Goal: Task Accomplishment & Management: Use online tool/utility

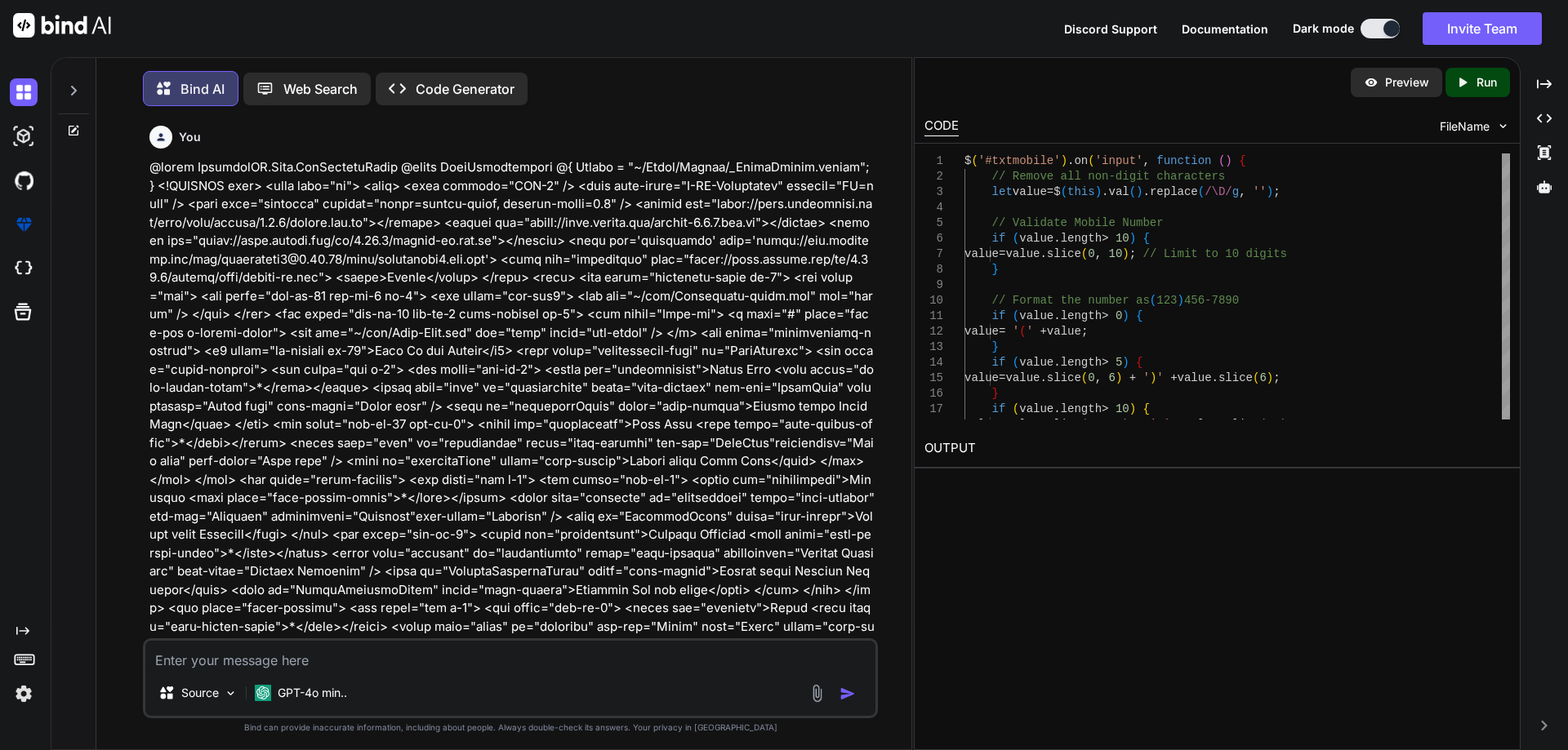
click at [317, 657] on textarea at bounding box center [510, 656] width 730 height 30
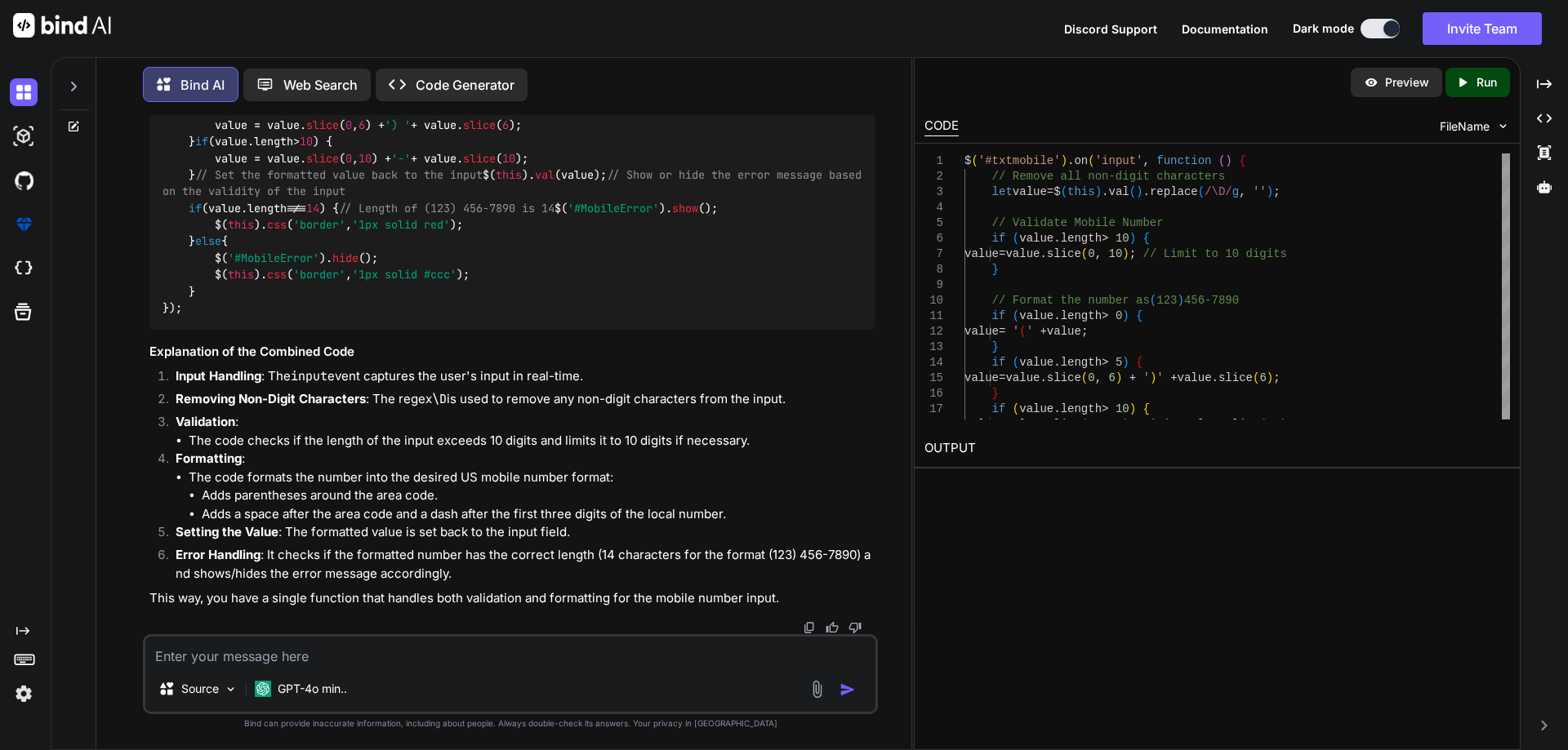
type textarea "<div class="col-lg-12 col-xl-6 position-relative"> <label for="txtmobile">Mobil…"
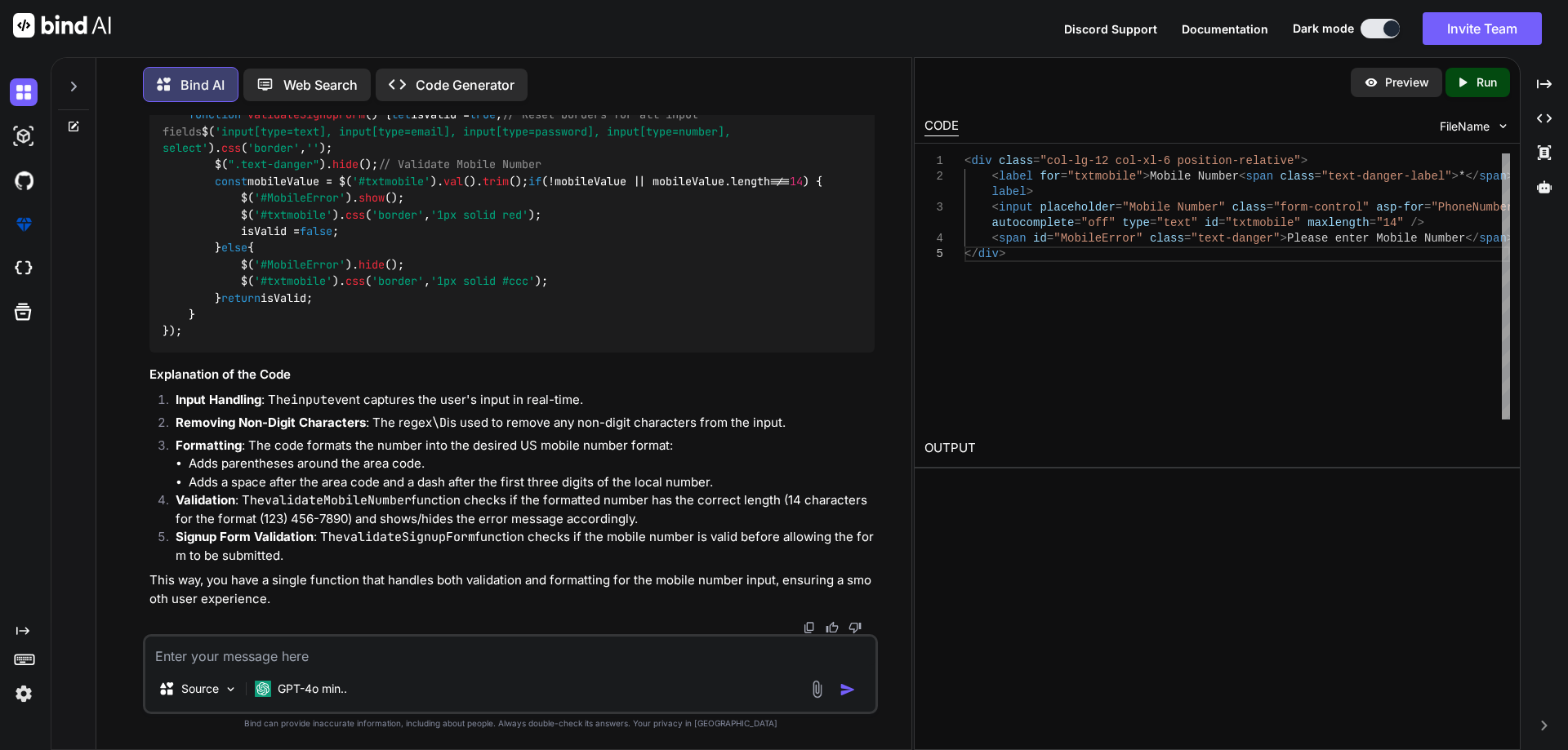
scroll to position [7179, 0]
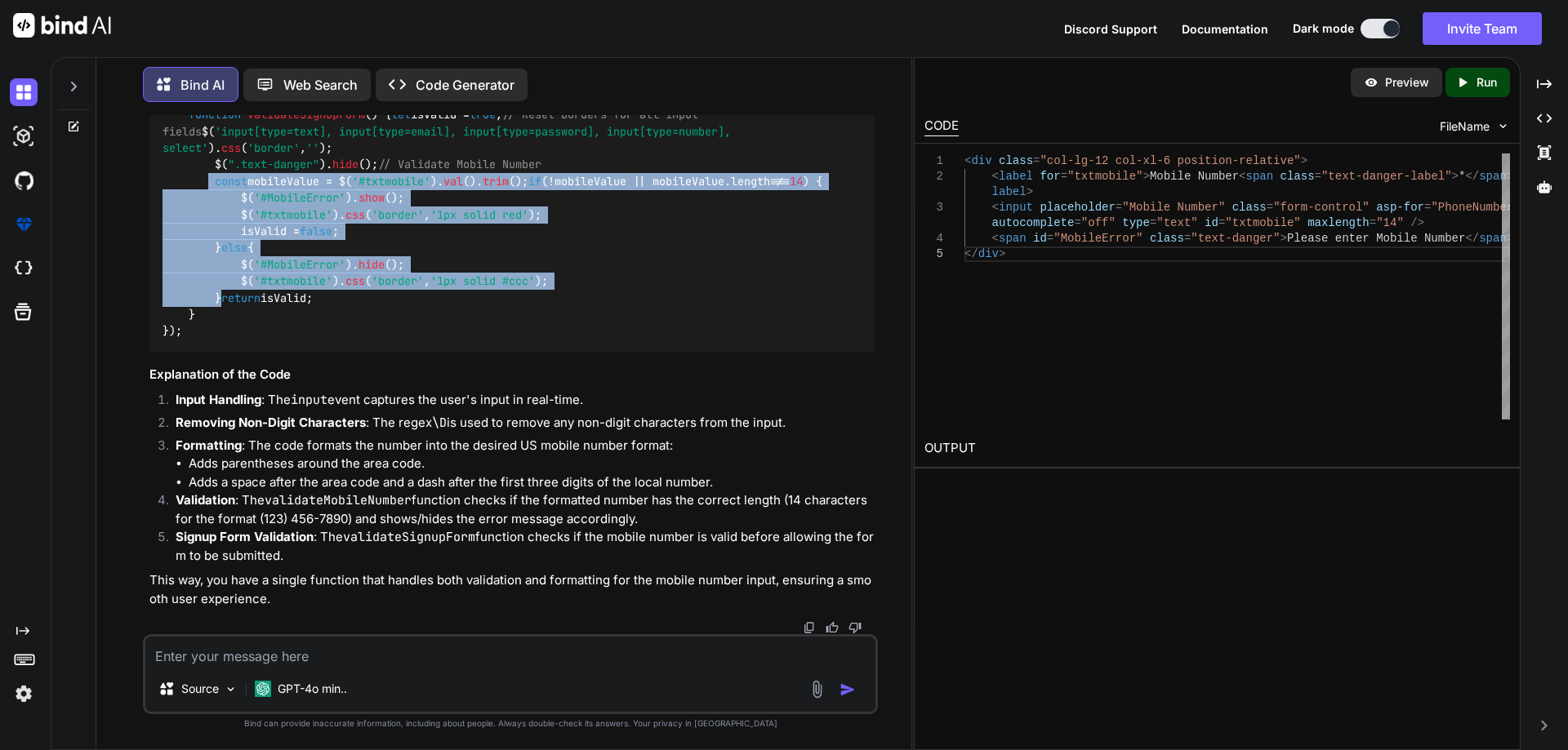
drag, startPoint x: 213, startPoint y: 323, endPoint x: 257, endPoint y: 445, distance: 129.7
copy code "const mobileValue = $( '#txtmobile' ). val (). trim (); if (!mobileValue || mob…"
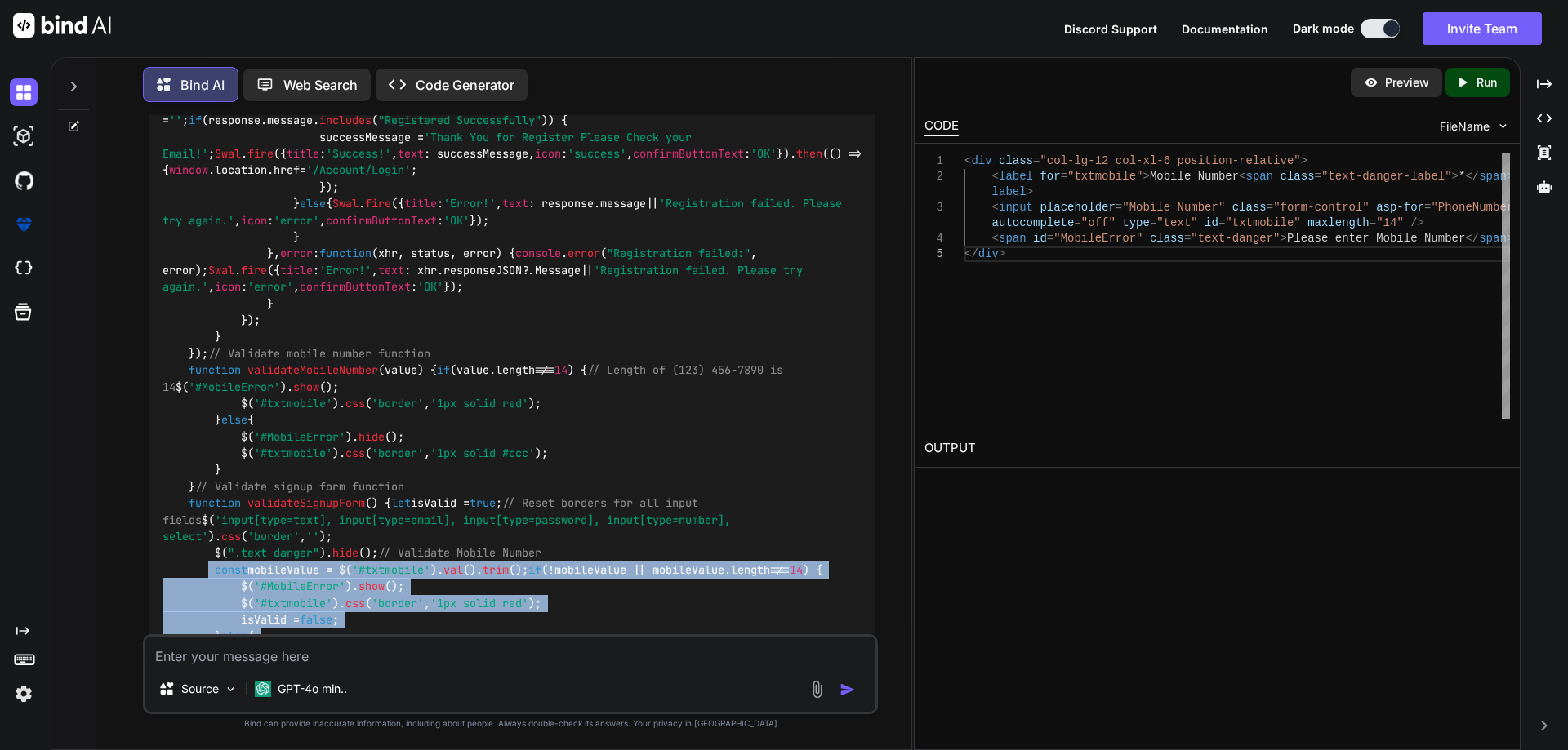
scroll to position [5609, 0]
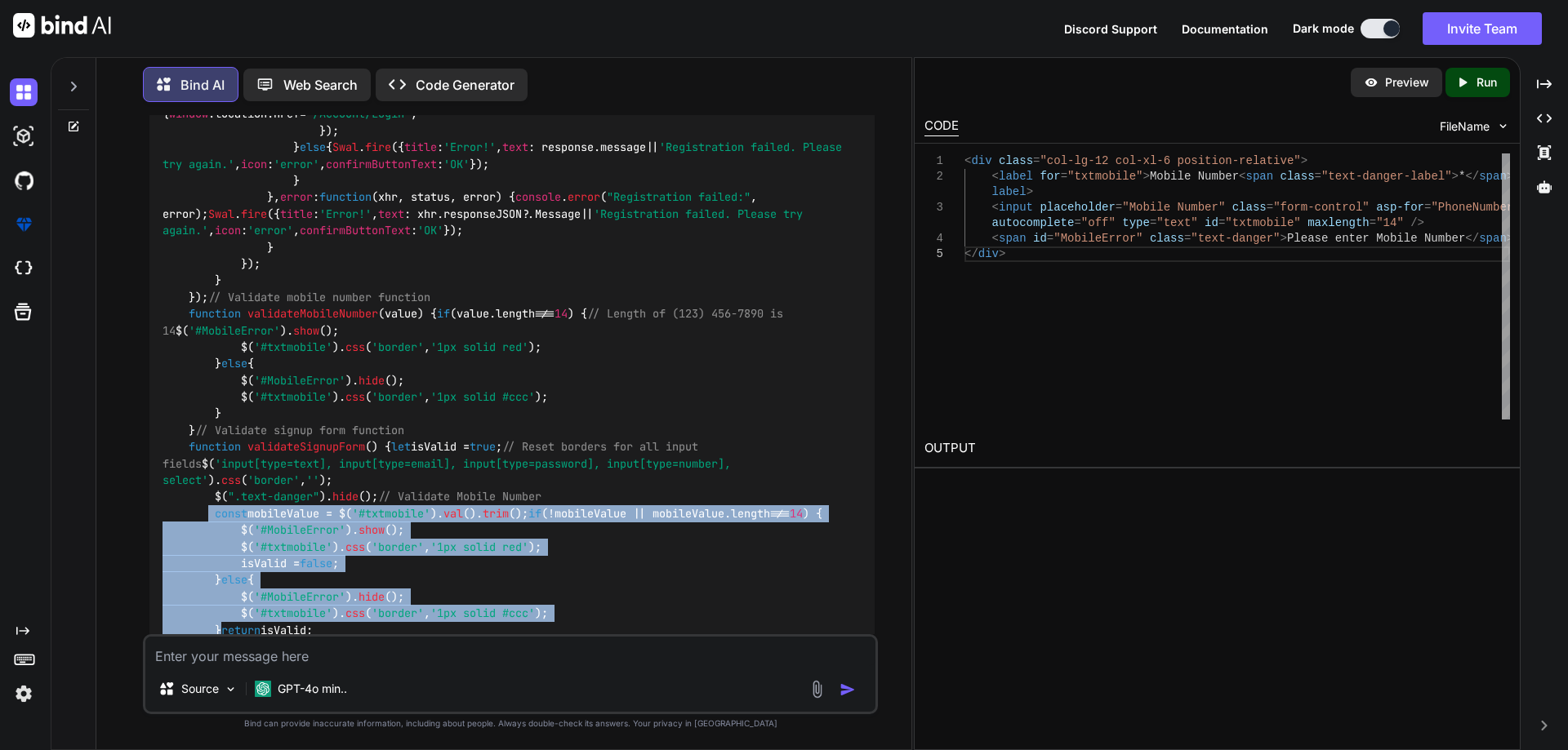
drag, startPoint x: 188, startPoint y: 210, endPoint x: 273, endPoint y: 515, distance: 316.6
click at [273, 515] on div "$( document ). ready ( function ( ) { // Event listener for mobile number input…" at bounding box center [511, 172] width 725 height 1025
copy code "$( '#txtmobile' ). on ( 'input' , function ( ) { // Remove all non-digit charac…"
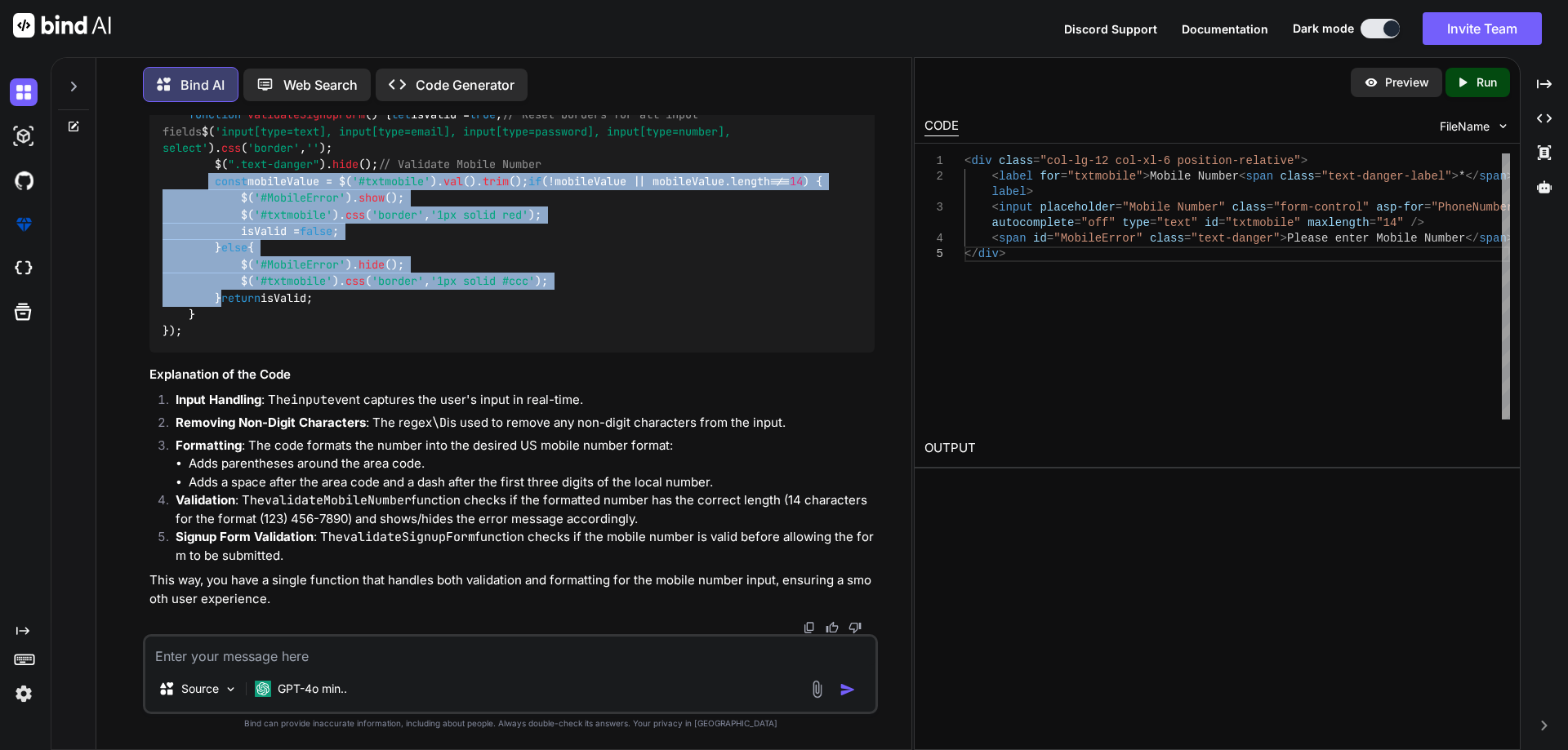
scroll to position [6915, 0]
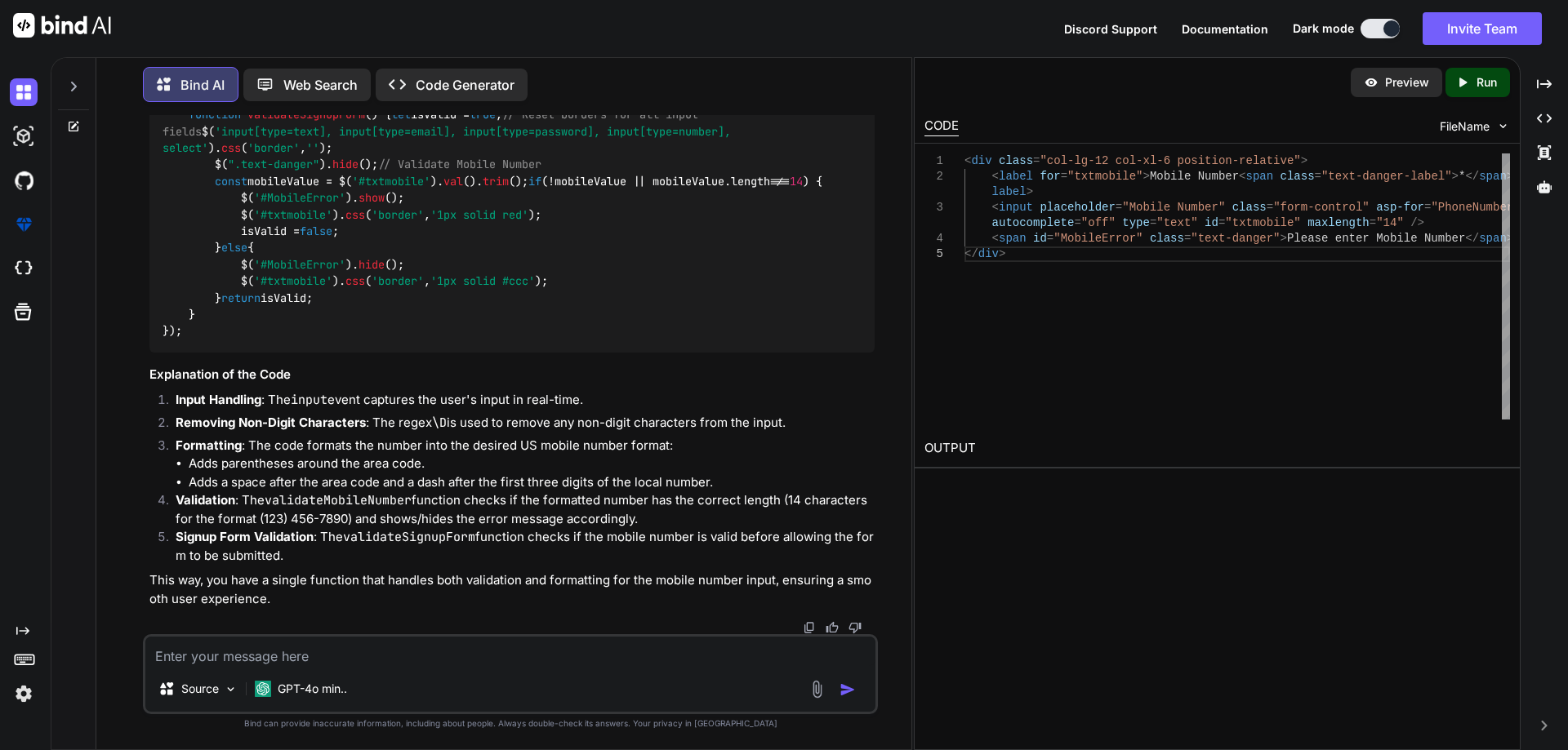
drag, startPoint x: 186, startPoint y: 265, endPoint x: 218, endPoint y: 387, distance: 126.1
drag, startPoint x: 191, startPoint y: 252, endPoint x: 267, endPoint y: 402, distance: 168.2
copy code "// Validate mobile number function function validateMobileNumber ( value ) { if…"
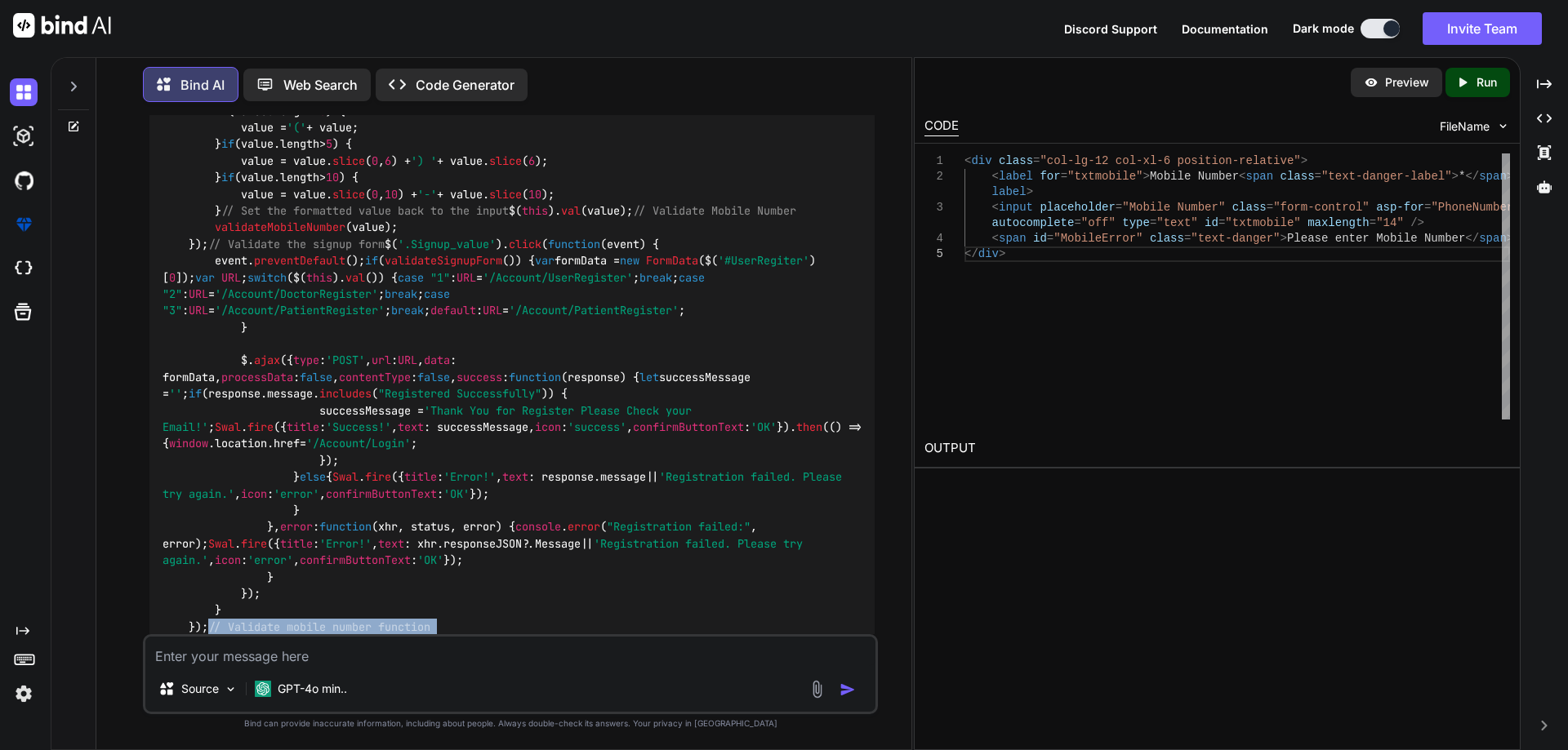
scroll to position [5037, 0]
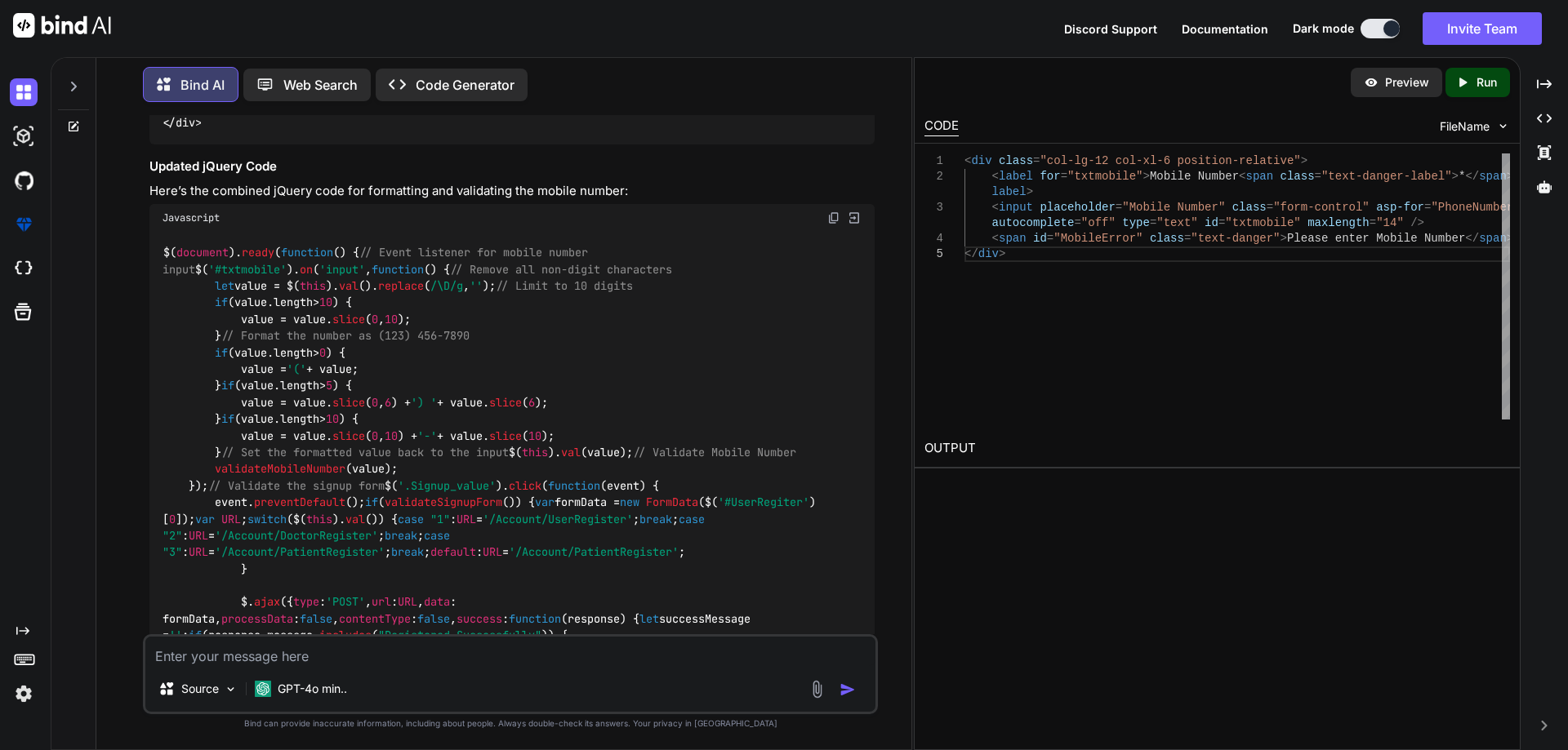
click at [834, 11] on img at bounding box center [833, 3] width 13 height 13
click at [314, 634] on div "Source GPT-4o min.." at bounding box center [510, 674] width 735 height 80
click at [311, 646] on textarea at bounding box center [510, 651] width 730 height 30
paste textarea "<div class="col-lg-12 col-xl-6 position-relative"> <label for="txtmobile">Mobil…"
type textarea "<div class="col-lg-12 col-xl-6 position-relative"> <label for="txtmobile">Mobil…"
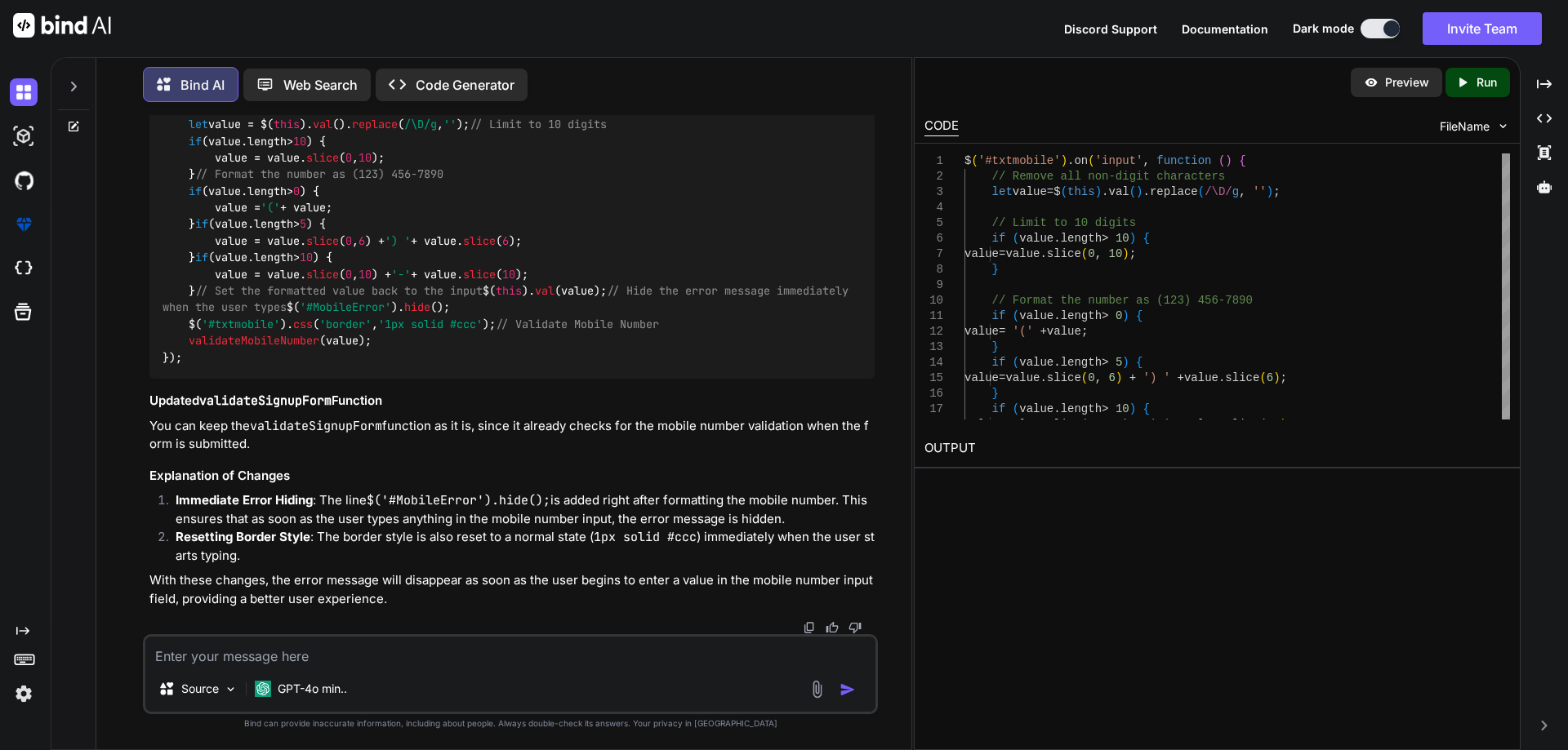
scroll to position [8445, 0]
click at [830, 79] on img at bounding box center [833, 72] width 13 height 13
click at [409, 660] on textarea at bounding box center [510, 651] width 730 height 30
paste textarea "<div class="col-lg-12 col-xl-6 position-relative"> <label for="txtmobile">Mobil…"
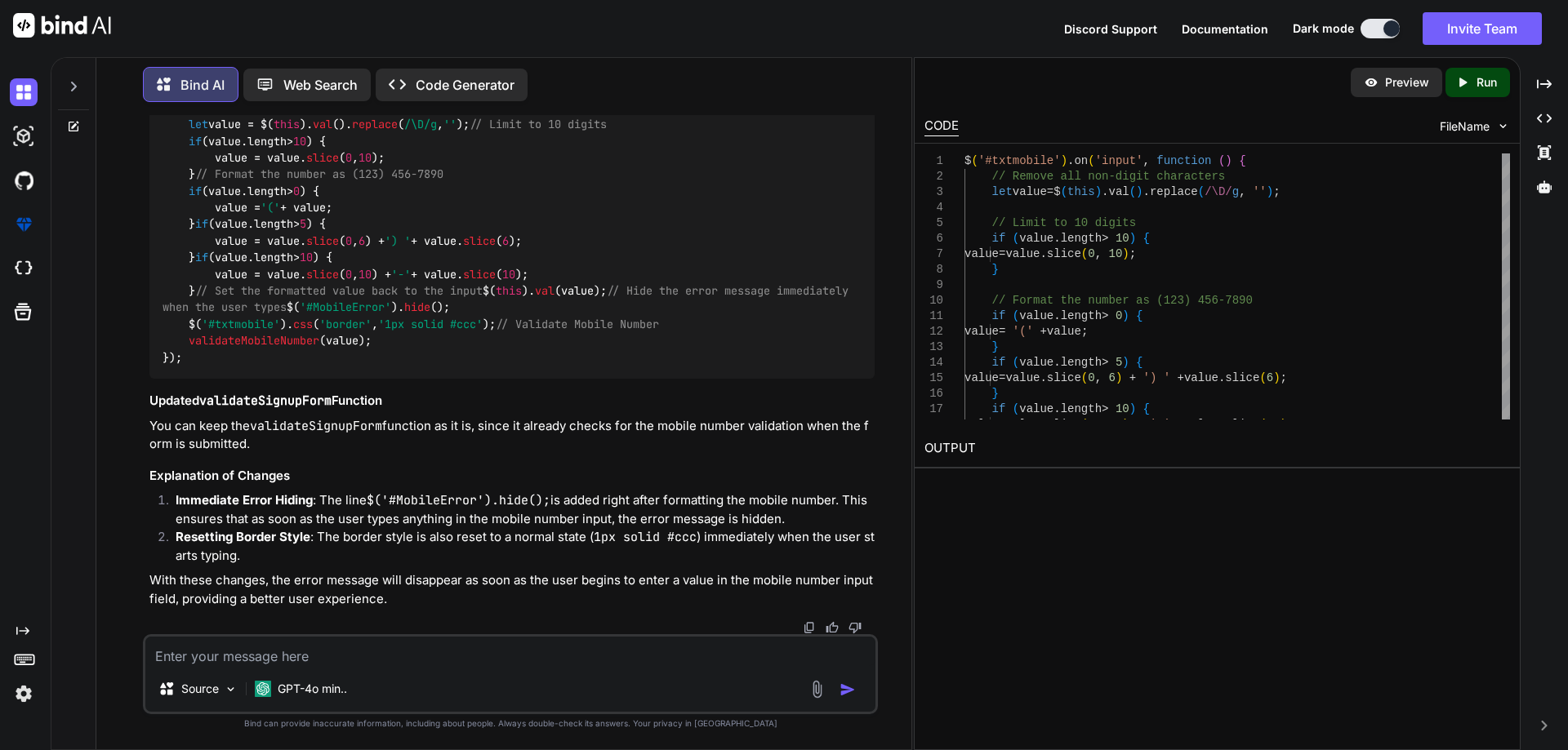
type textarea "<div class="col-lg-12 col-xl-6 position-relative"> <label for="txtmobile">Mobil…"
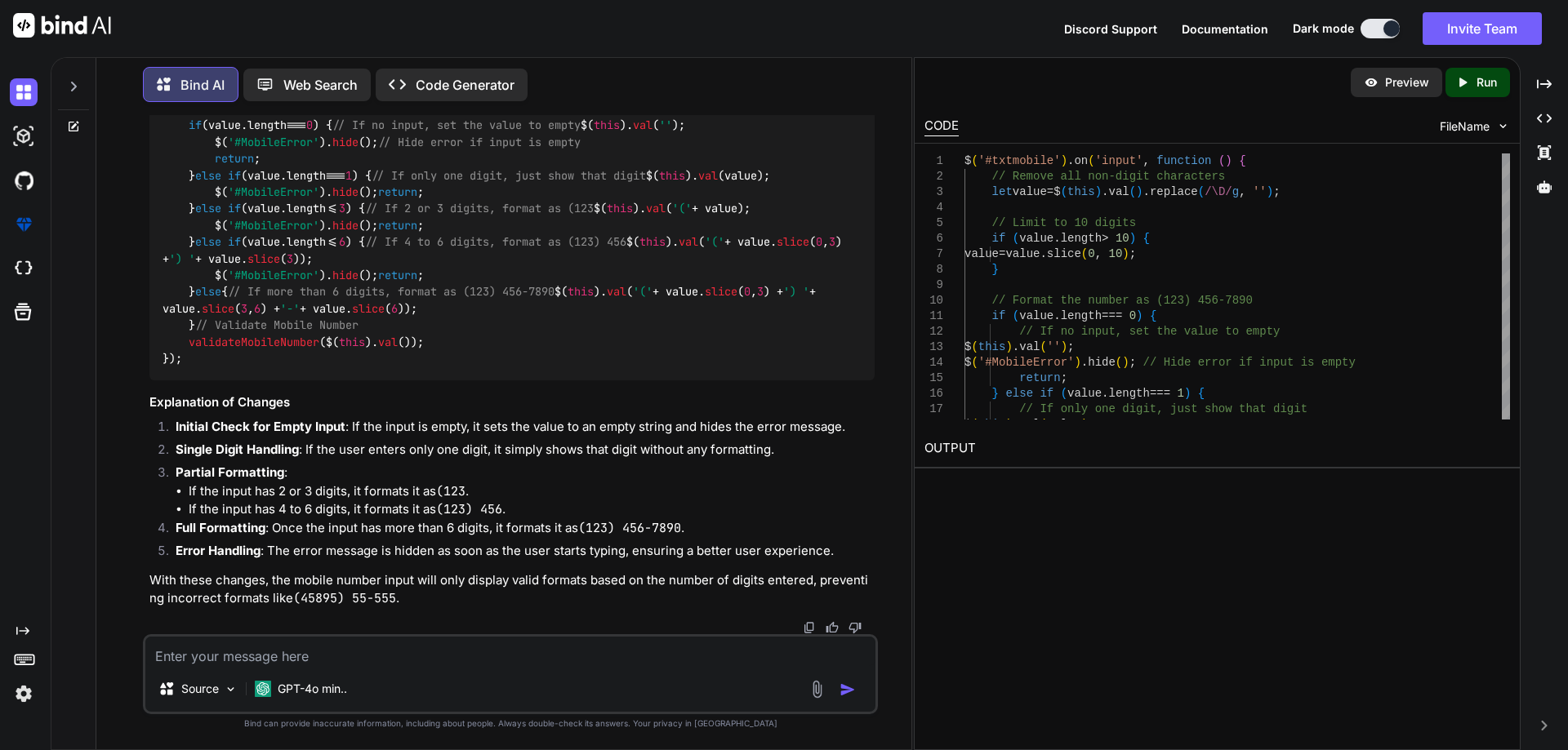
scroll to position [9958, 0]
click at [833, 13] on img at bounding box center [833, 7] width 13 height 13
click at [280, 646] on textarea at bounding box center [510, 651] width 730 height 30
paste textarea "<div class="input-wrapper"> <div class="row g-3"> <div class="col-lg-6"> <label…"
type textarea "<div class="input-wrapper"> <div class="row g-3"> <div class="col-lg-6"> <label…"
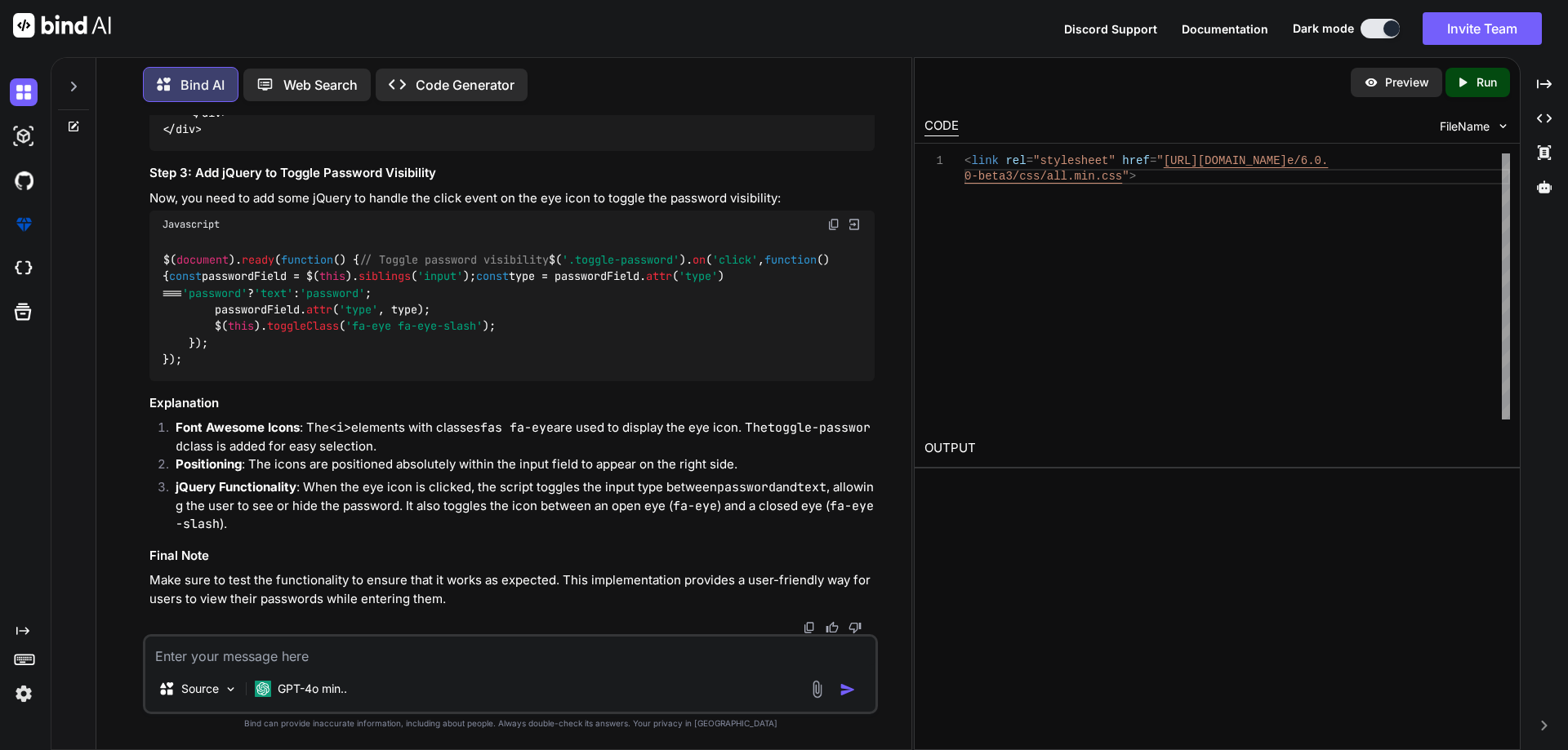
scroll to position [11321, 0]
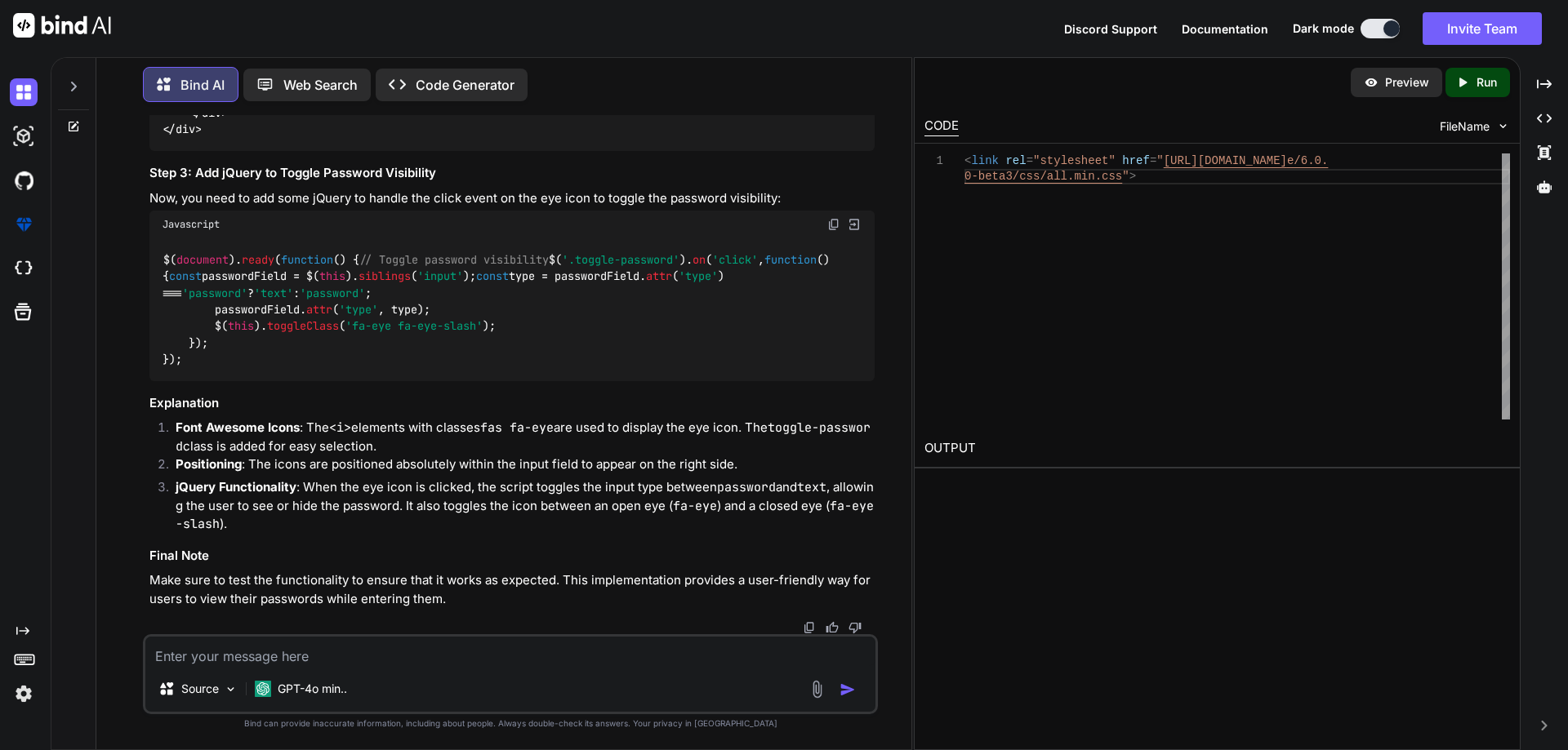
scroll to position [11810, 0]
click at [837, 218] on img at bounding box center [833, 224] width 13 height 13
